Goal: Task Accomplishment & Management: Manage account settings

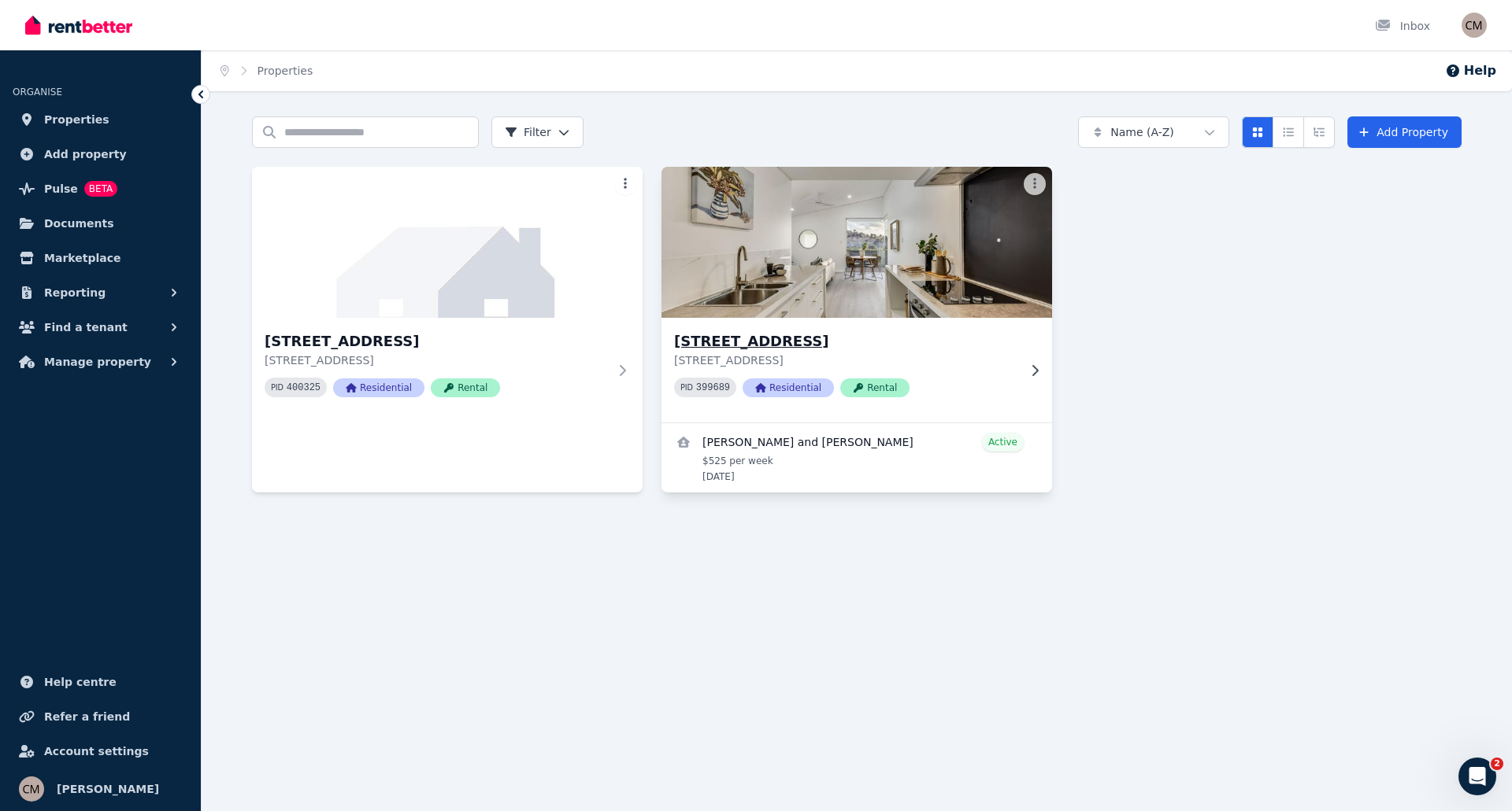
click at [981, 377] on div "[STREET_ADDRESS] 399689 Residential Rental" at bounding box center [845, 370] width 344 height 79
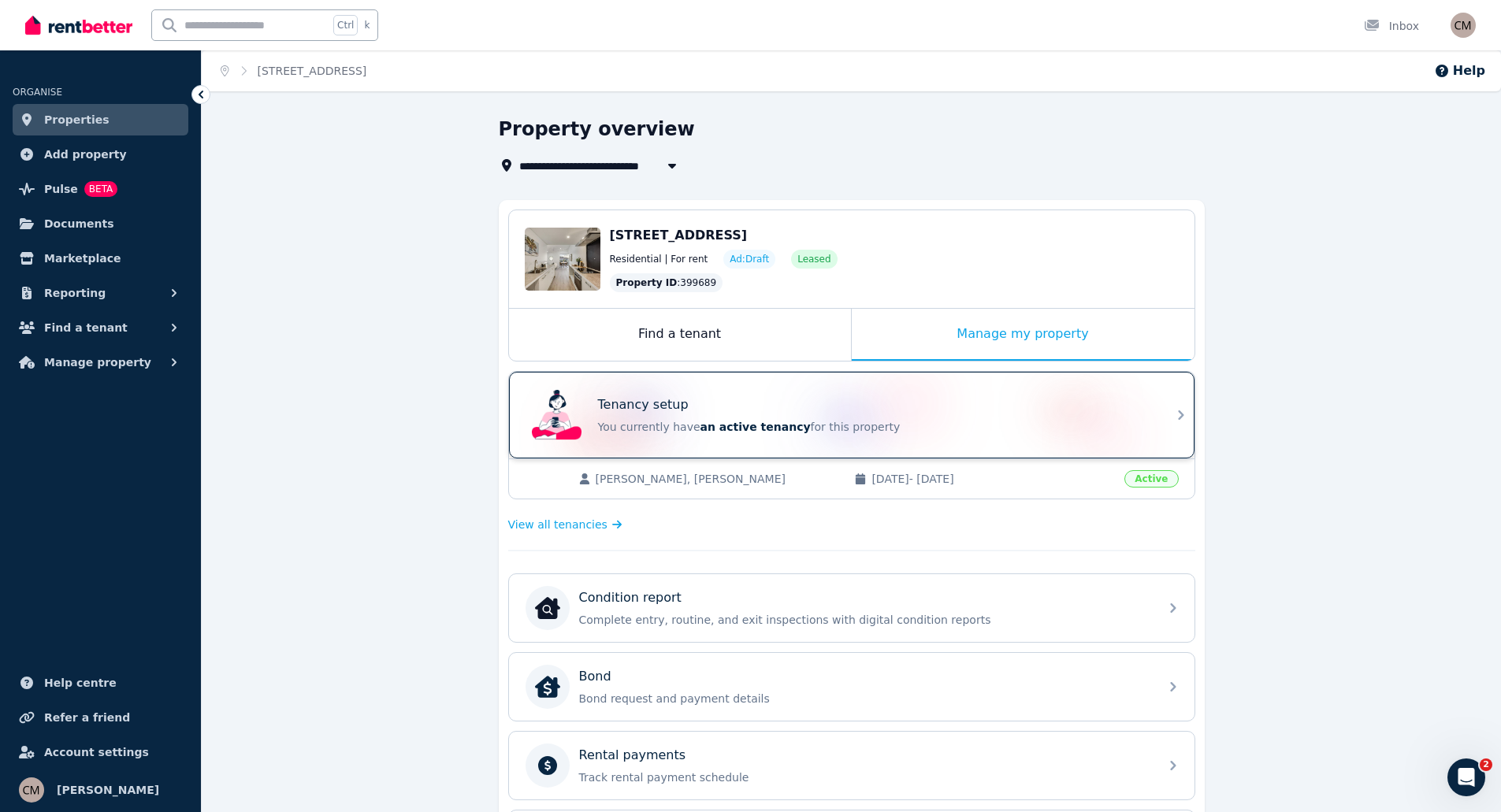
click at [791, 416] on div "Tenancy setup You currently have an active tenancy for this property" at bounding box center [874, 416] width 552 height 40
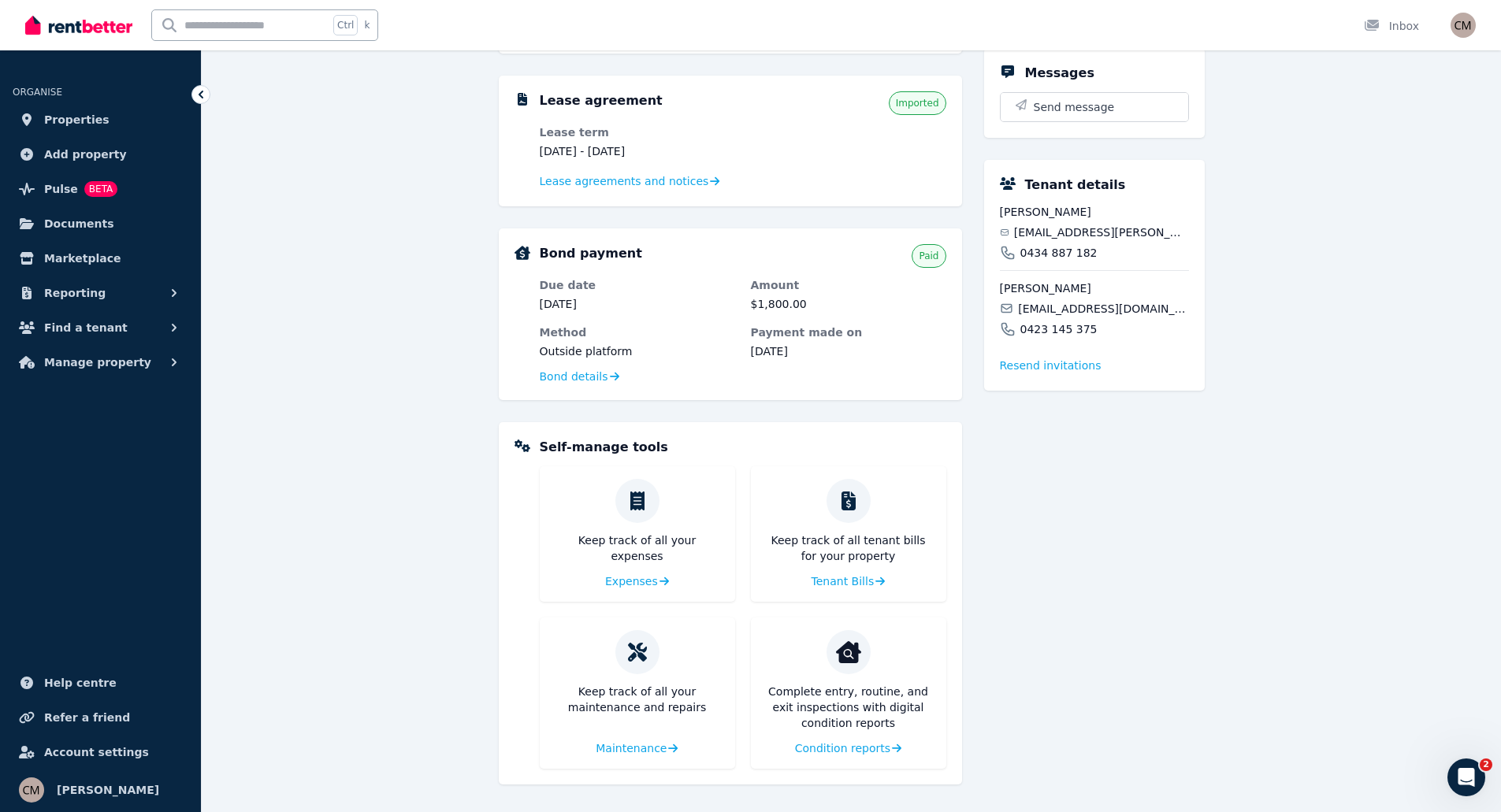
scroll to position [321, 0]
click at [73, 289] on span "Reporting" at bounding box center [75, 293] width 62 height 19
click at [83, 360] on span "Finance report" at bounding box center [122, 359] width 106 height 19
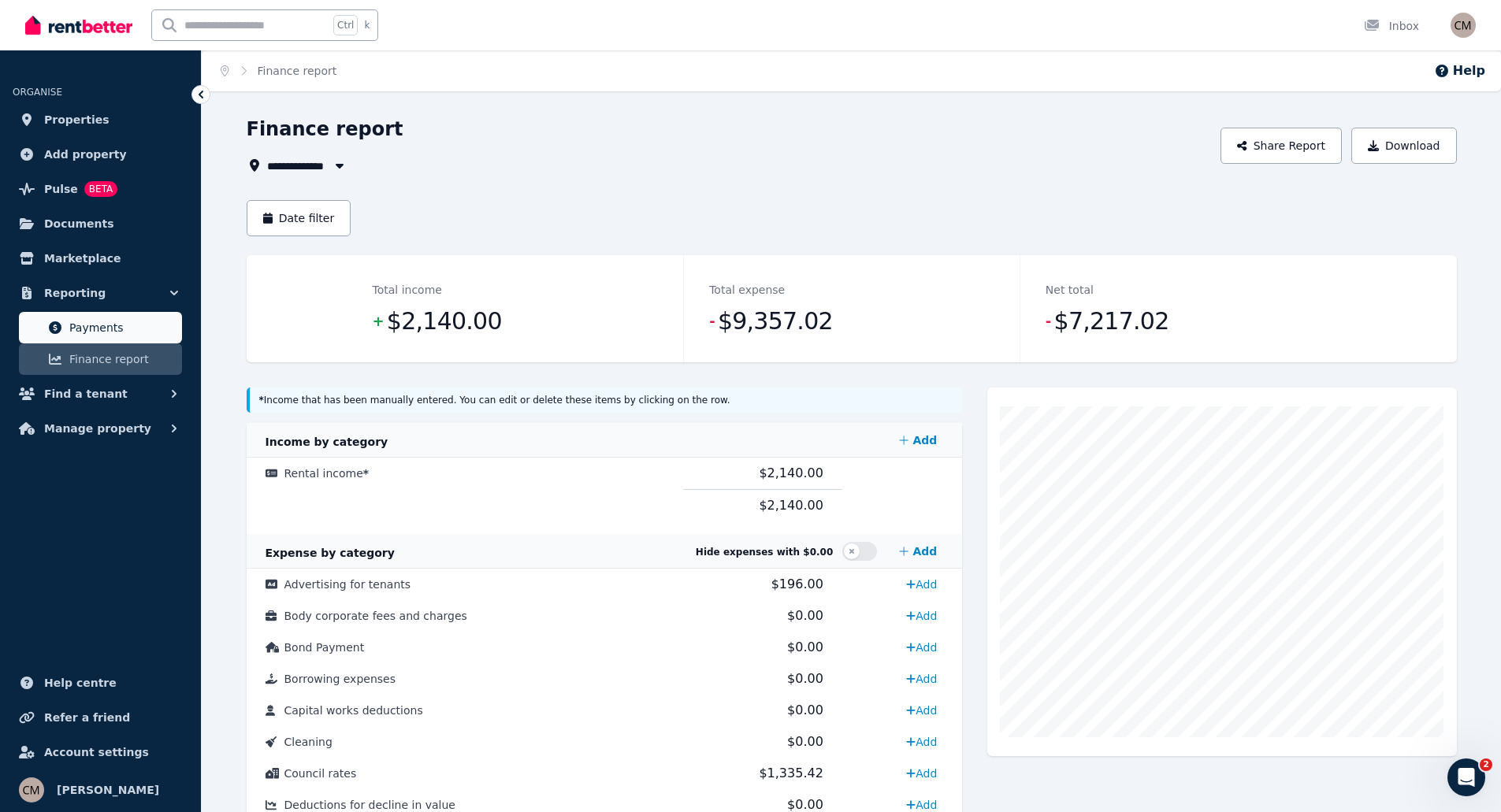
click at [89, 330] on span "Payments" at bounding box center [122, 328] width 106 height 19
